Goal: Information Seeking & Learning: Learn about a topic

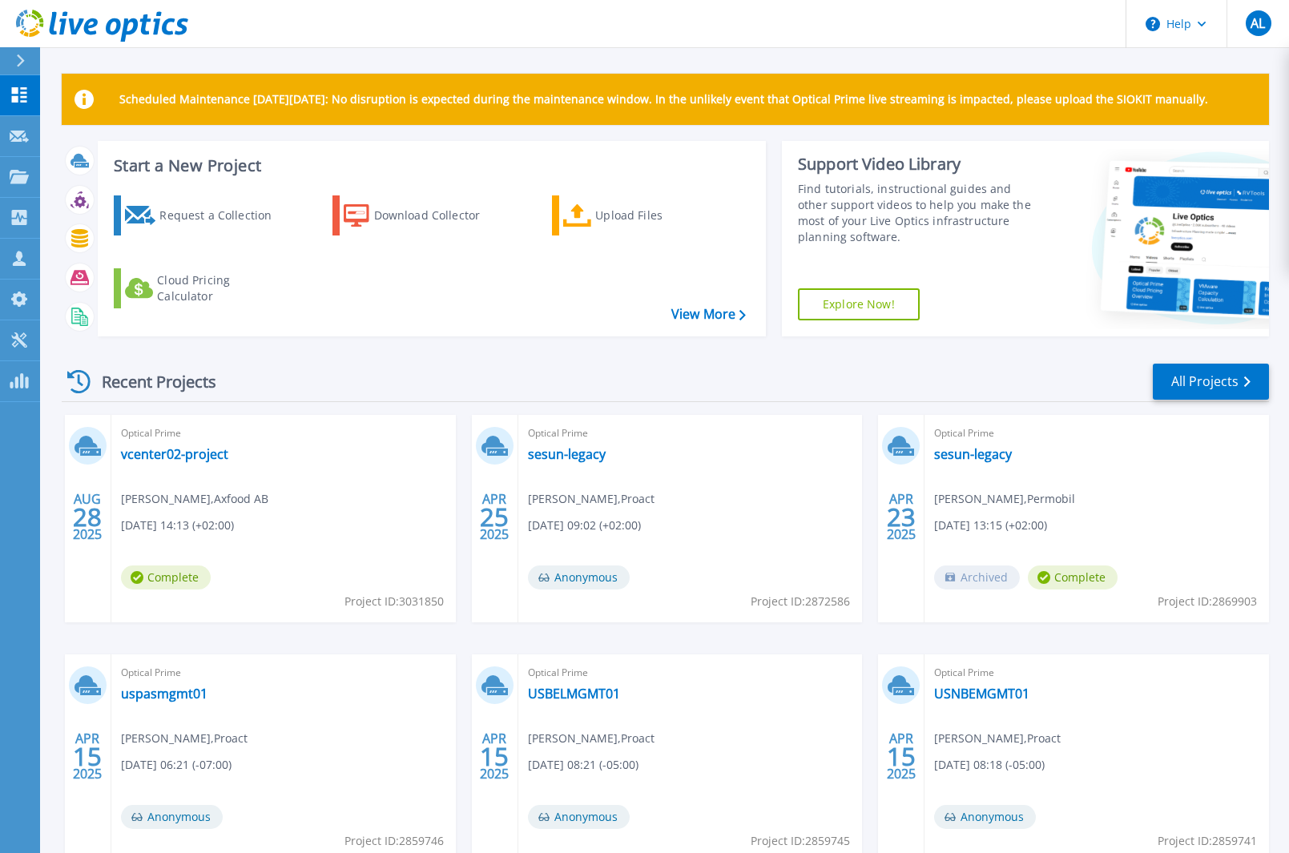
click at [921, 27] on header "Help AL Channel Partner Andreas Linde andreas.linde@proact.se Proact My Profile…" at bounding box center [644, 24] width 1289 height 48
click at [241, 26] on header "Help AL Channel Partner Andreas Linde andreas.linde@proact.se Proact My Profile…" at bounding box center [644, 24] width 1289 height 48
click at [151, 459] on link "vcenter02-project" at bounding box center [174, 454] width 107 height 16
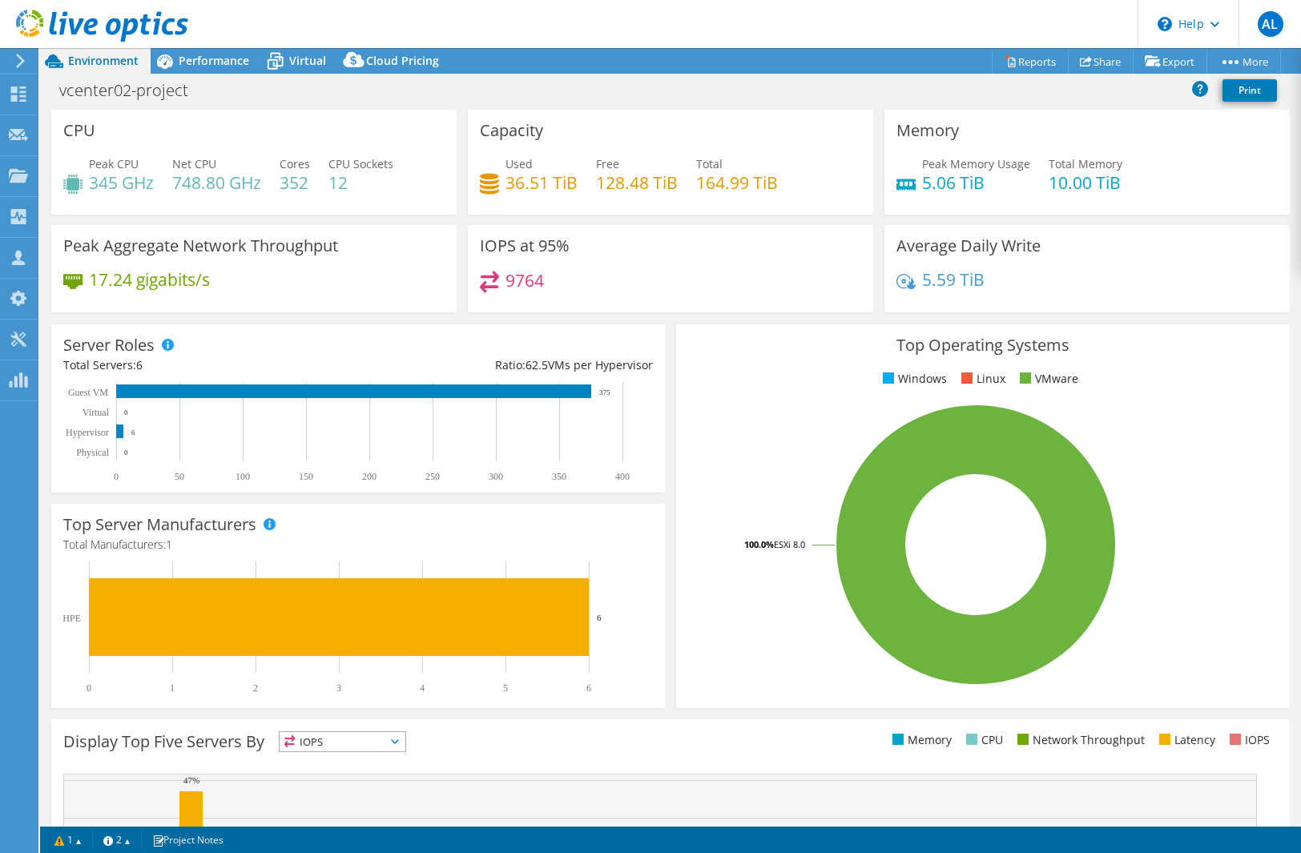
select select "USD"
click at [227, 62] on span "Performance" at bounding box center [214, 60] width 71 height 15
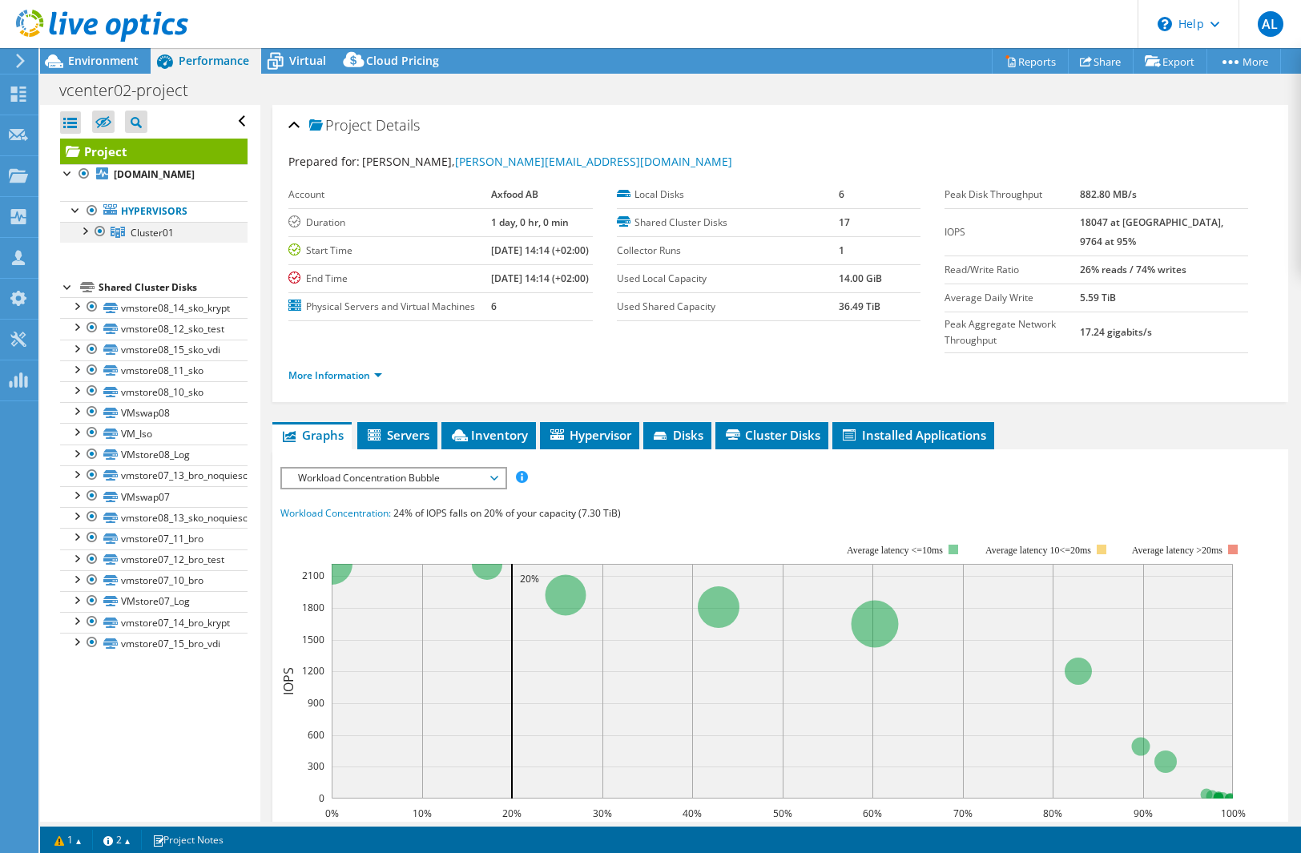
click at [83, 227] on div at bounding box center [84, 230] width 16 height 16
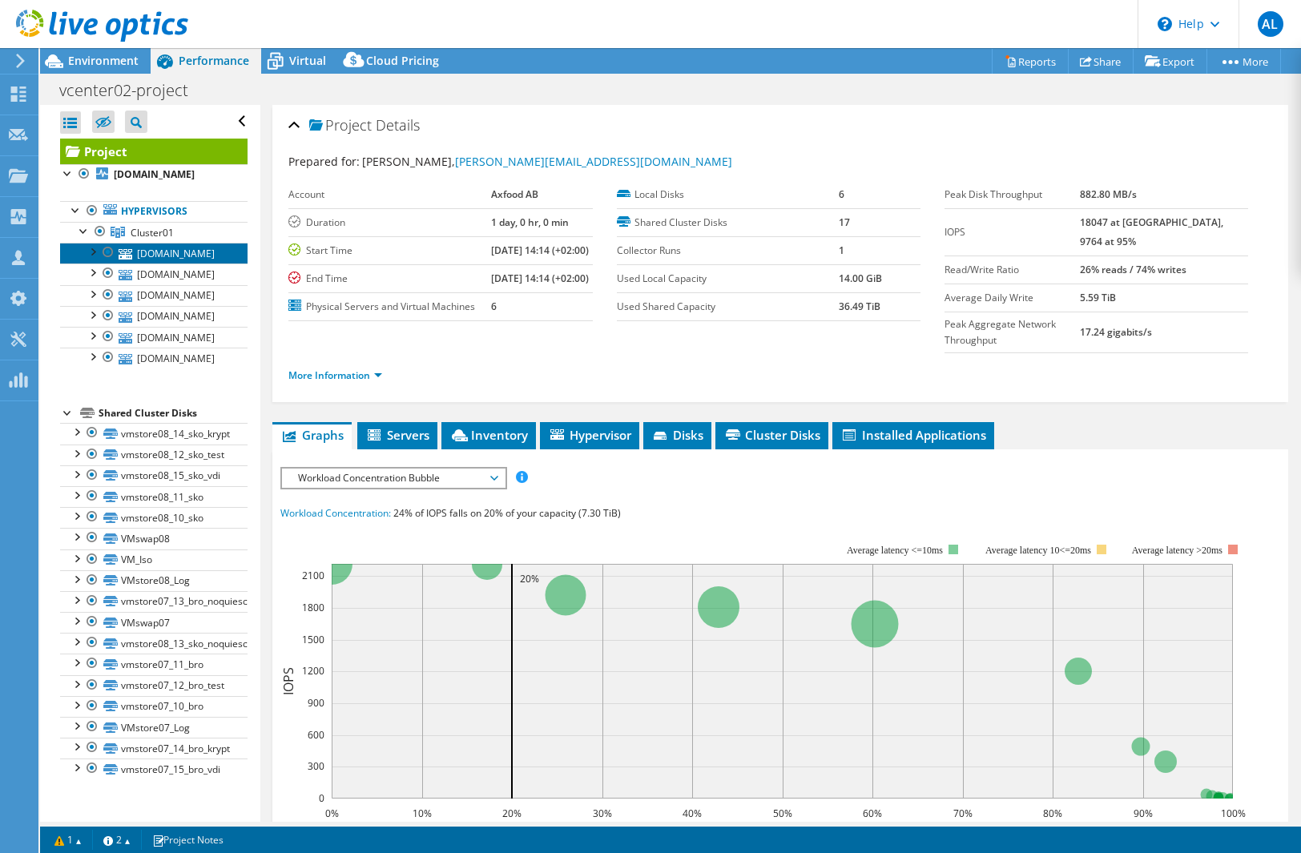
click at [167, 256] on link "[DOMAIN_NAME]" at bounding box center [153, 253] width 187 height 21
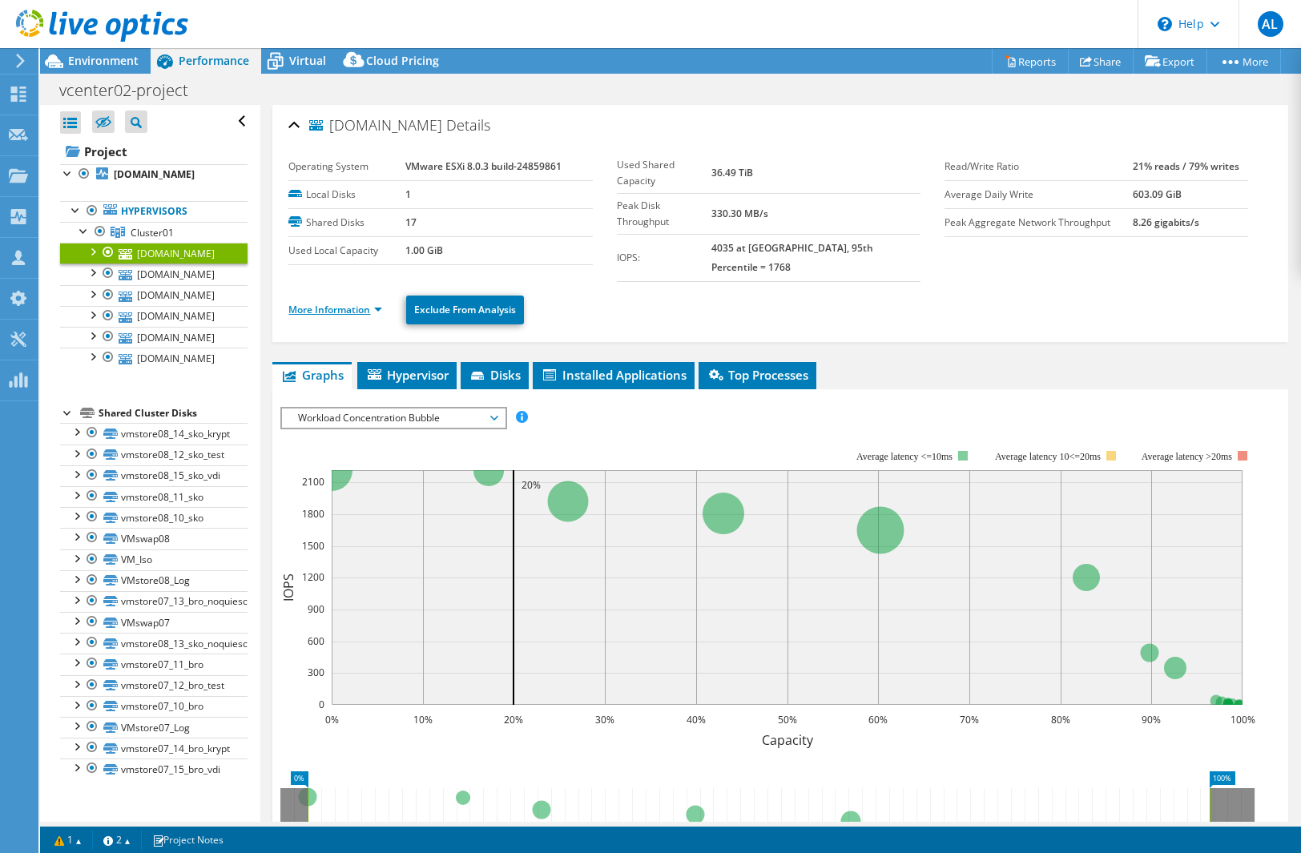
click at [372, 303] on link "More Information" at bounding box center [335, 310] width 94 height 14
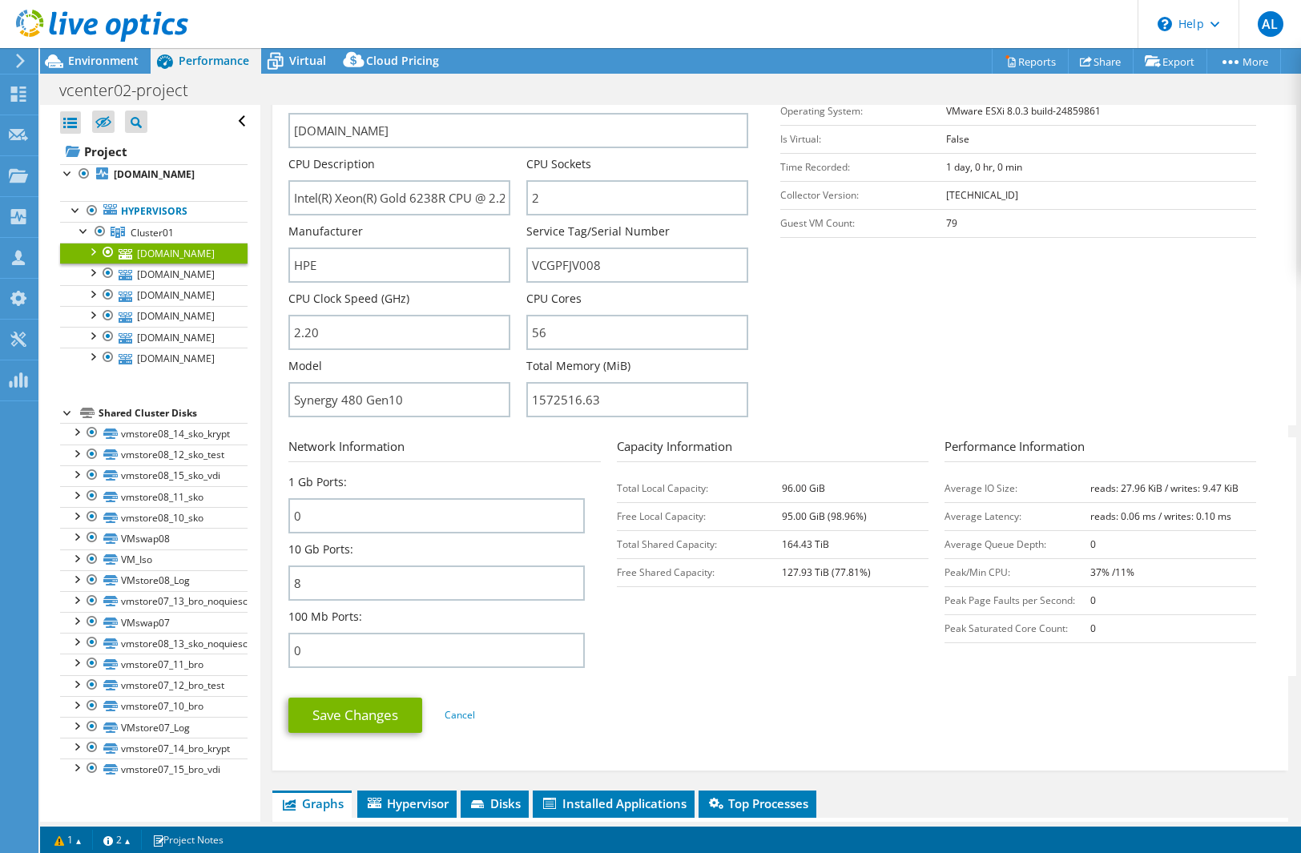
scroll to position [160, 0]
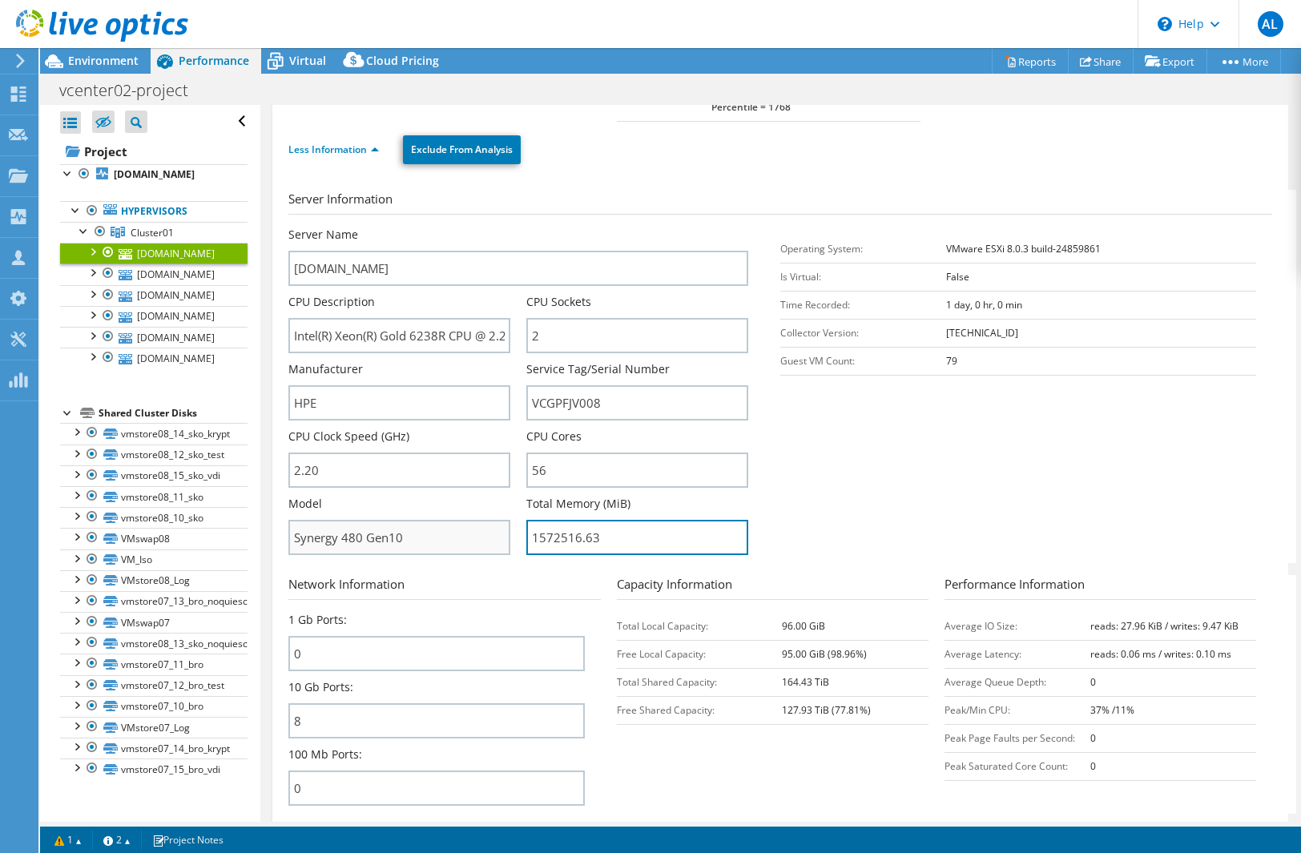
drag, startPoint x: 631, startPoint y: 522, endPoint x: 436, endPoint y: 512, distance: 195.7
click at [436, 227] on div "Server Name [DOMAIN_NAME] CPU Description Intel(R) Xeon(R) Gold 6238R CPU @ 2.2…" at bounding box center [526, 227] width 476 height 0
click at [949, 519] on section "Server Information Server Name [DOMAIN_NAME] CPU Description Intel(R) Xeon(R) G…" at bounding box center [783, 376] width 991 height 373
drag, startPoint x: 575, startPoint y: 521, endPoint x: 505, endPoint y: 521, distance: 70.5
click at [505, 227] on div "Server Name [DOMAIN_NAME] CPU Description Intel(R) Xeon(R) Gold 6238R CPU @ 2.2…" at bounding box center [526, 227] width 476 height 0
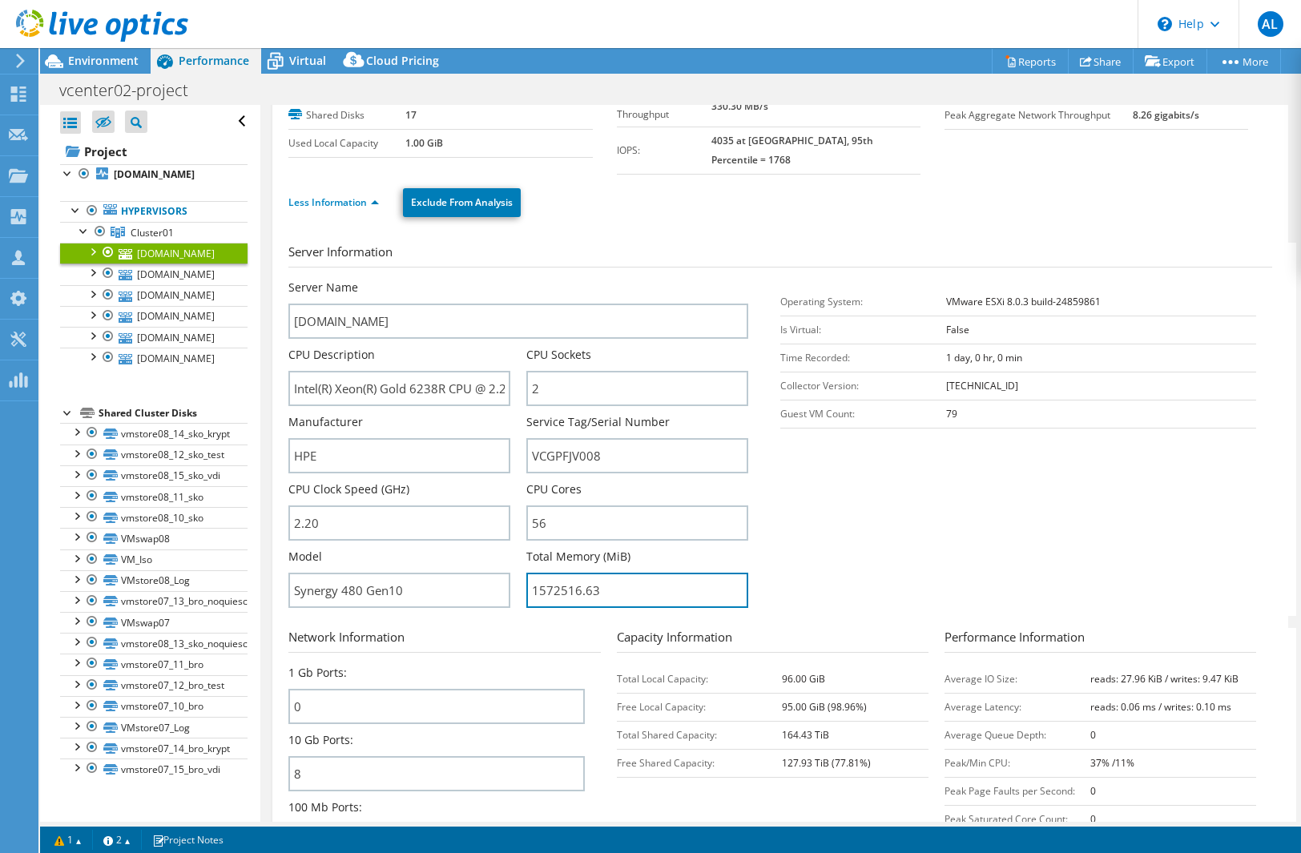
scroll to position [83, 0]
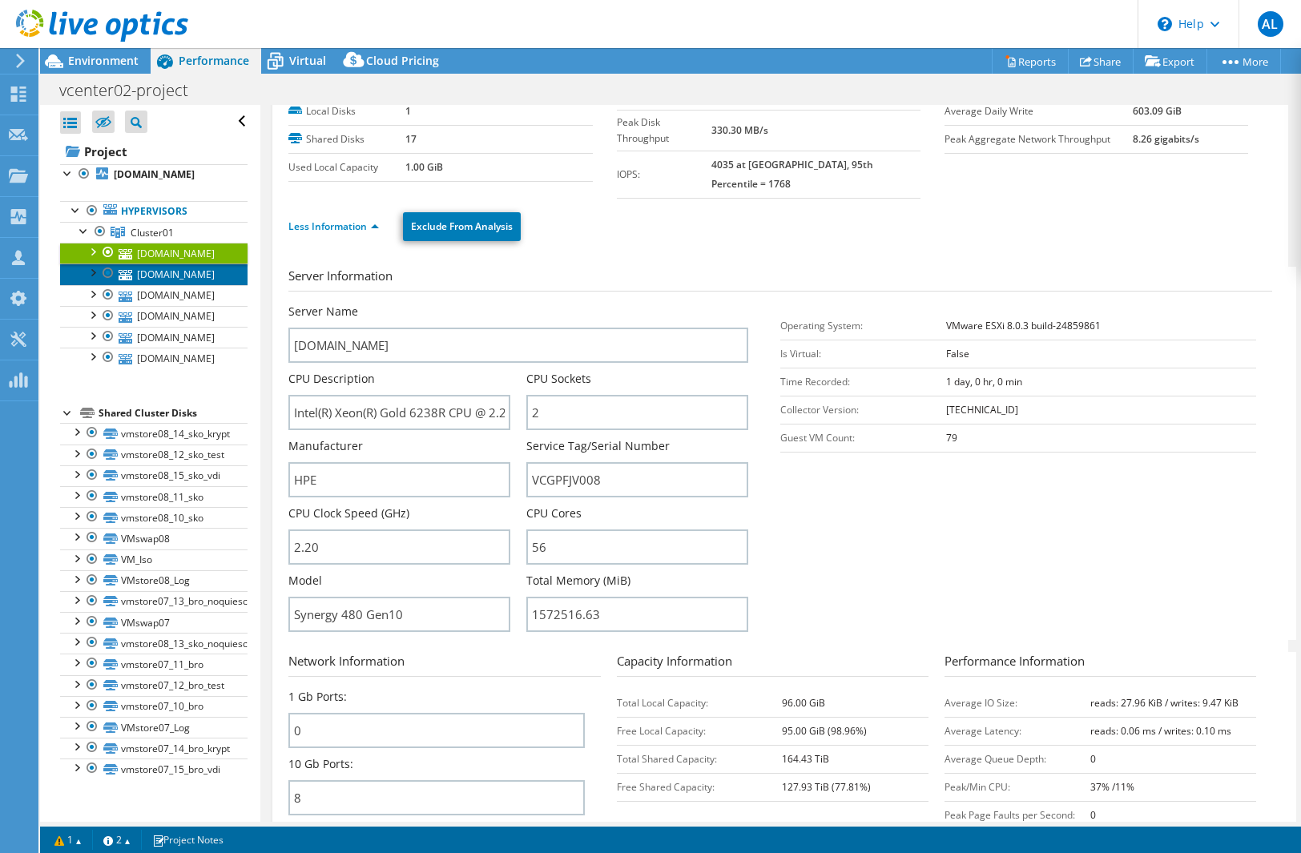
click at [199, 276] on link "[DOMAIN_NAME]" at bounding box center [153, 274] width 187 height 21
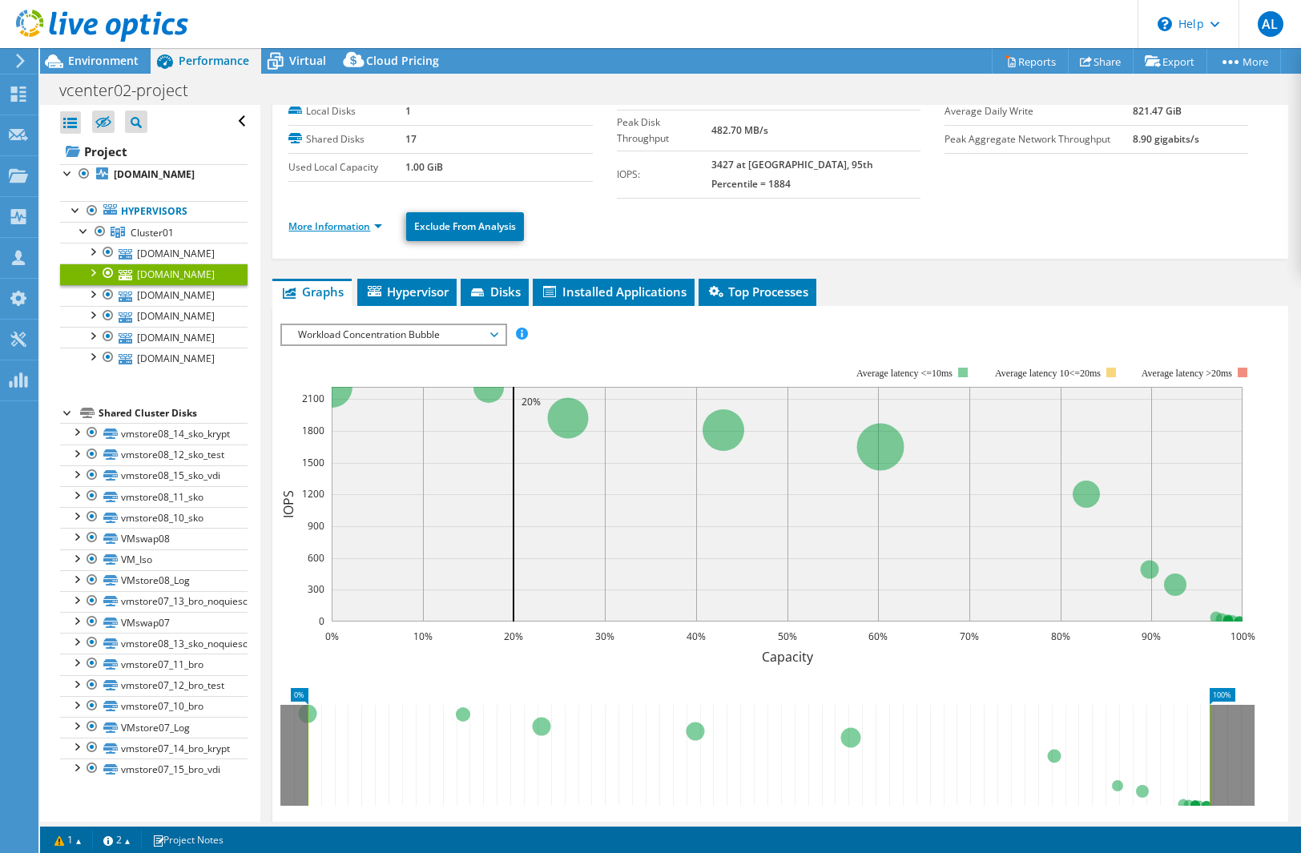
click at [374, 220] on link "More Information" at bounding box center [335, 227] width 94 height 14
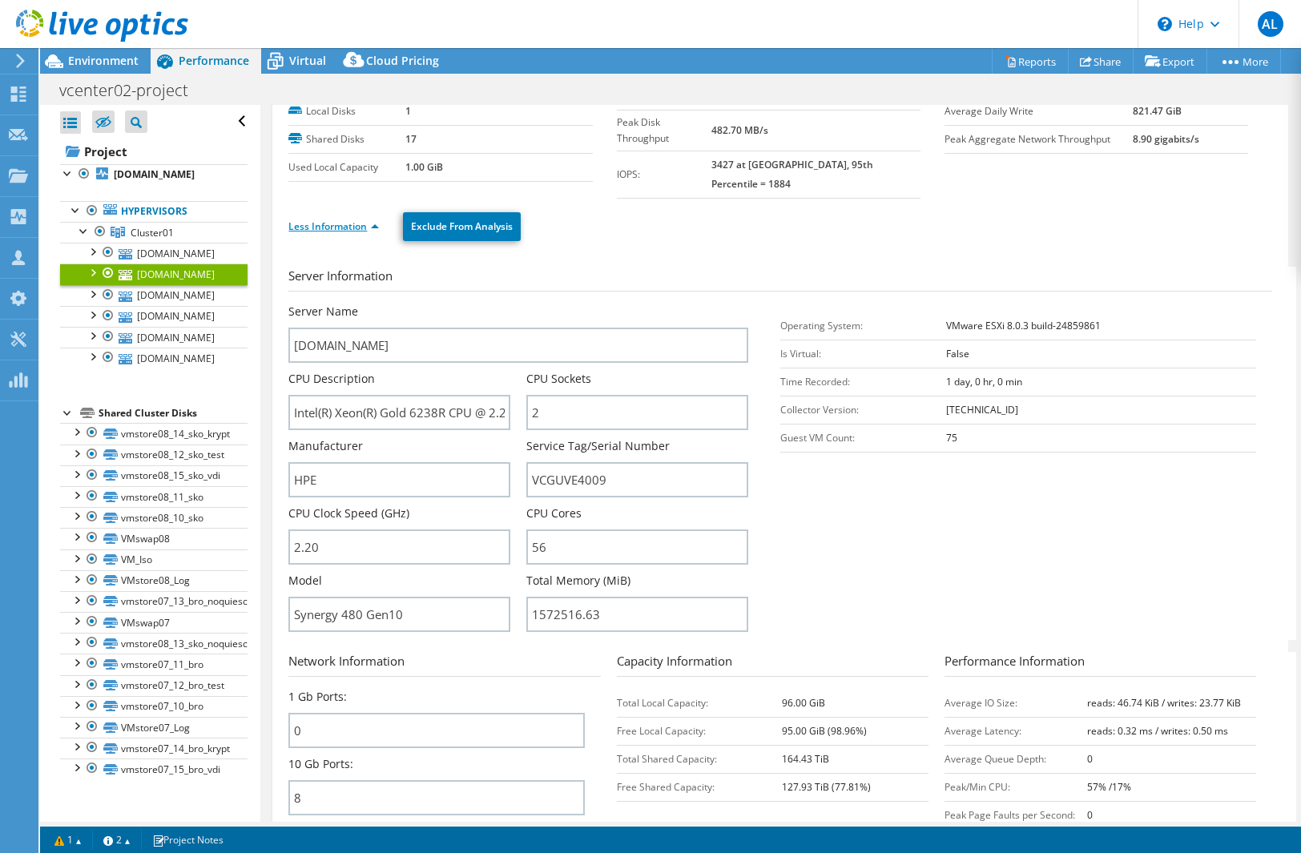
scroll to position [3, 0]
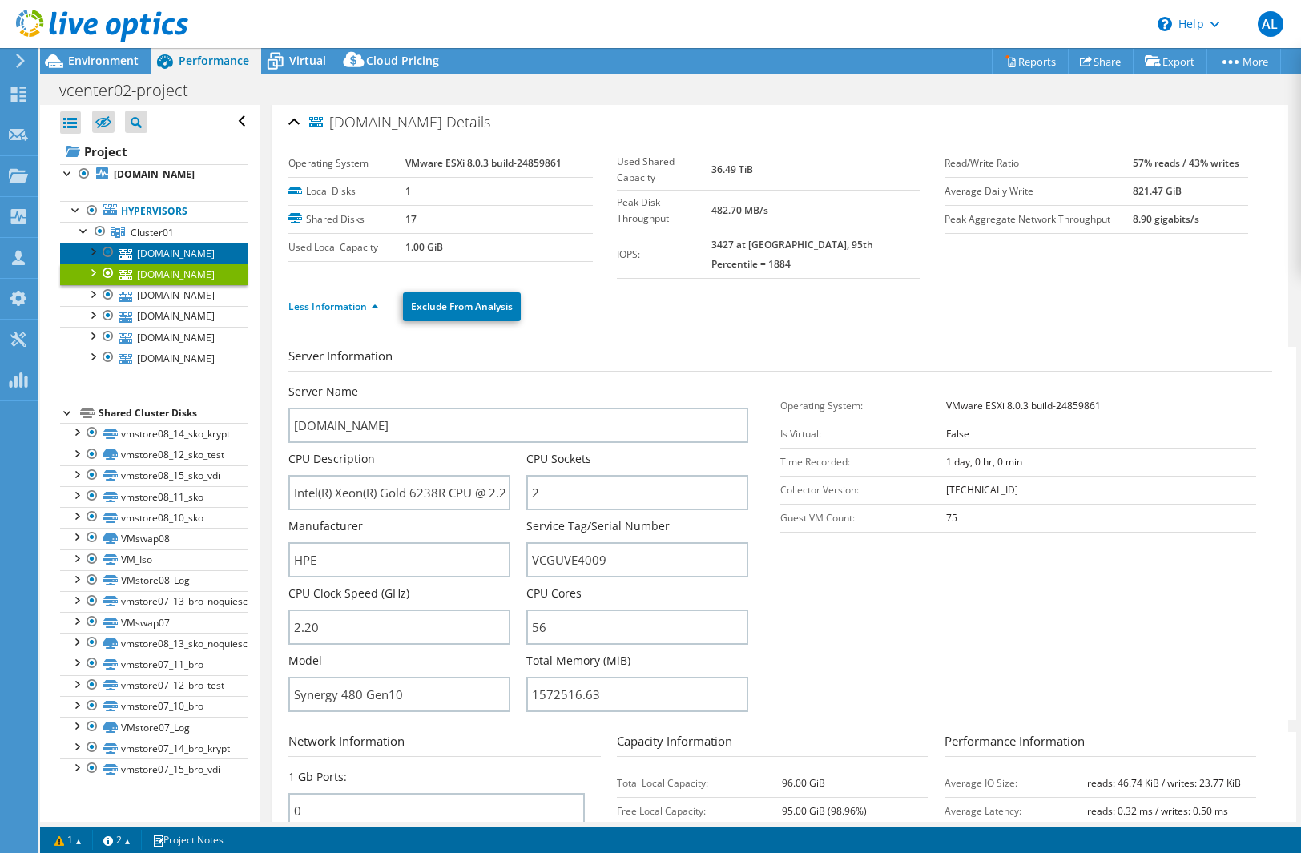
click at [153, 261] on link "[DOMAIN_NAME]" at bounding box center [153, 253] width 187 height 21
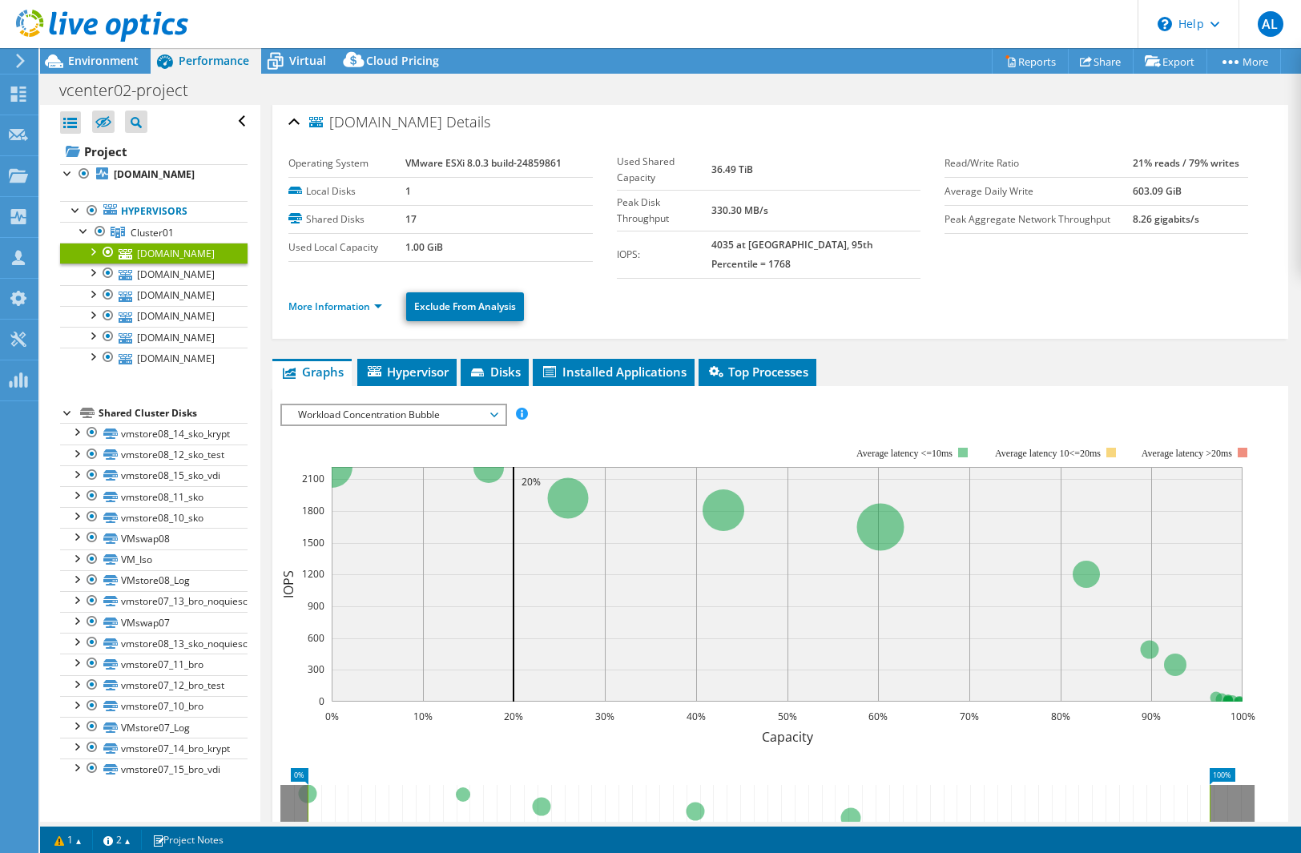
click at [497, 413] on icon at bounding box center [494, 415] width 8 height 5
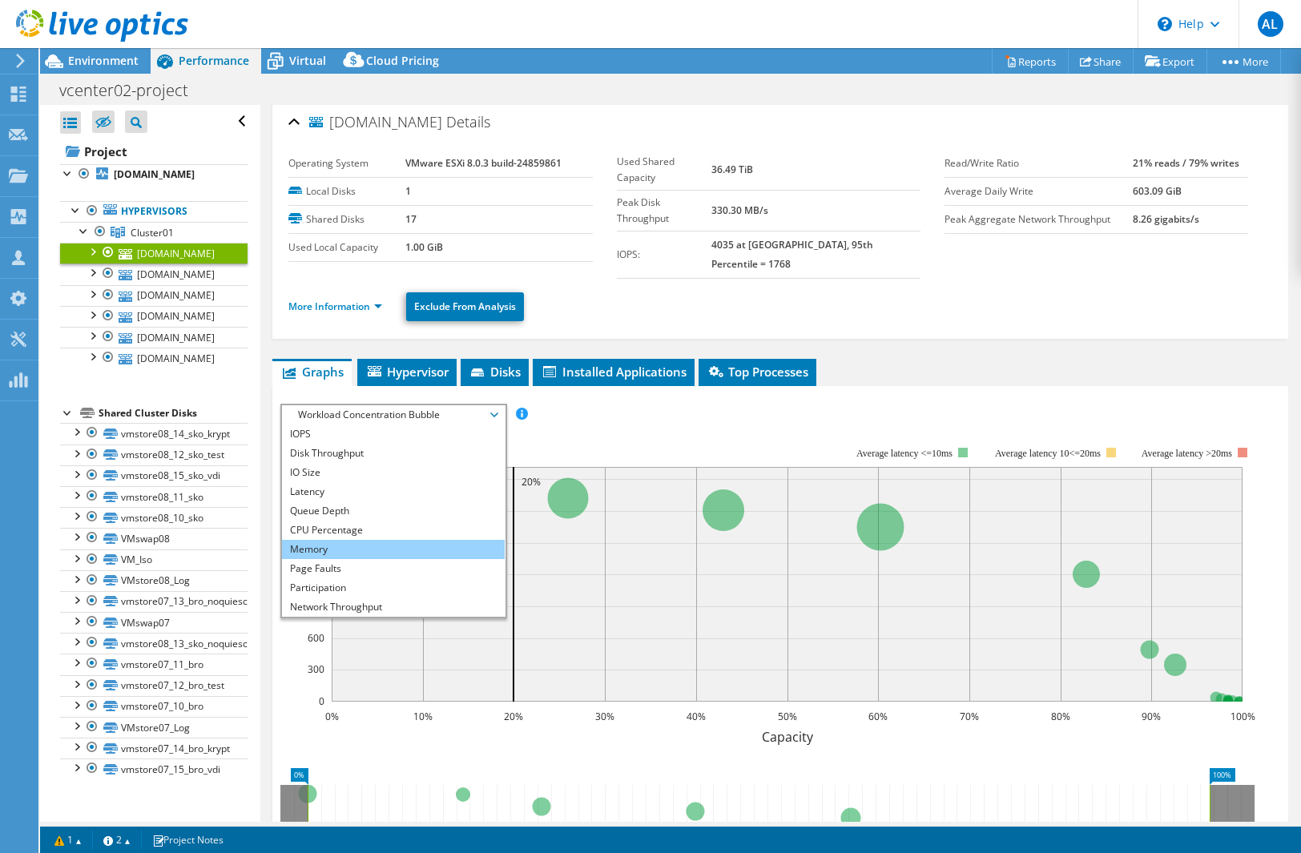
click at [428, 540] on li "Memory" at bounding box center [393, 549] width 222 height 19
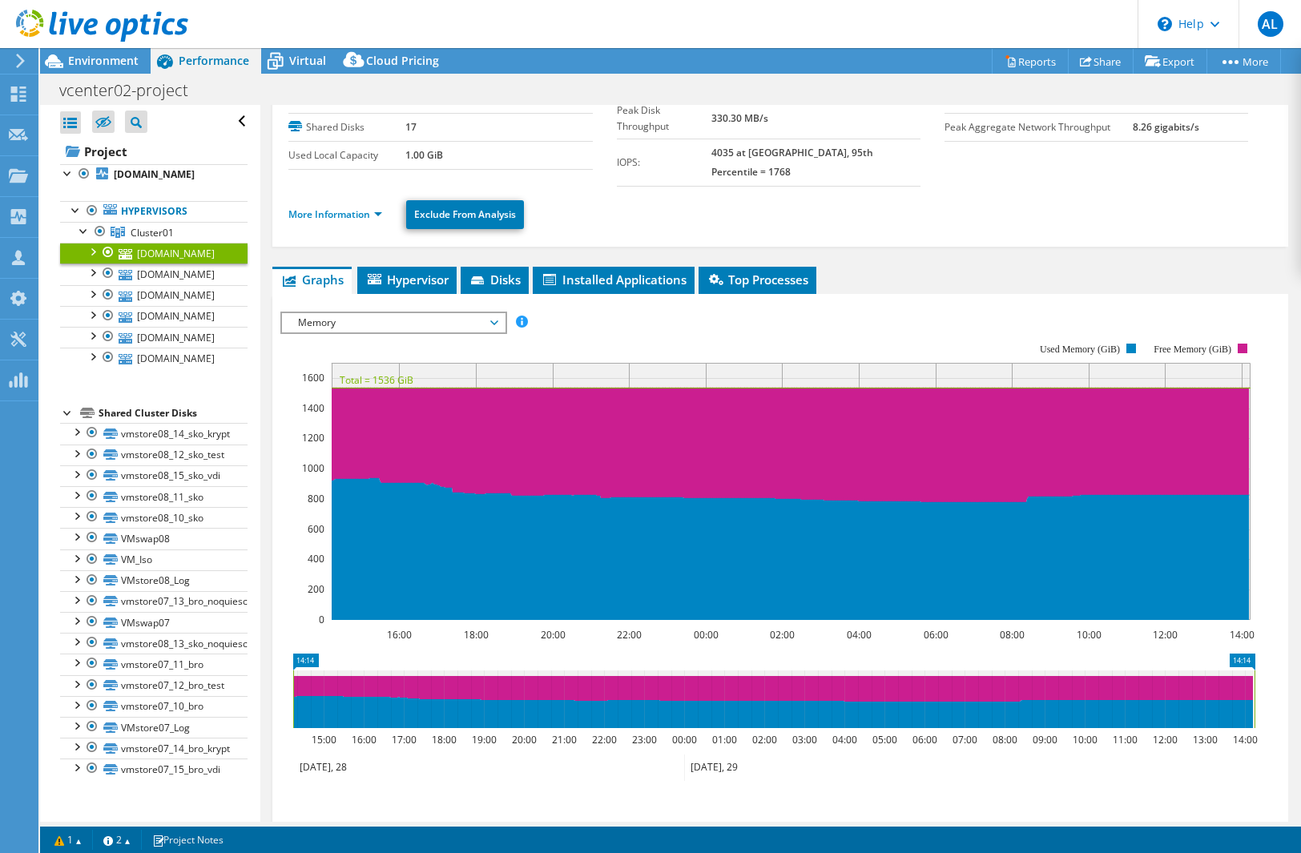
scroll to position [0, 0]
